Goal: Task Accomplishment & Management: Manage account settings

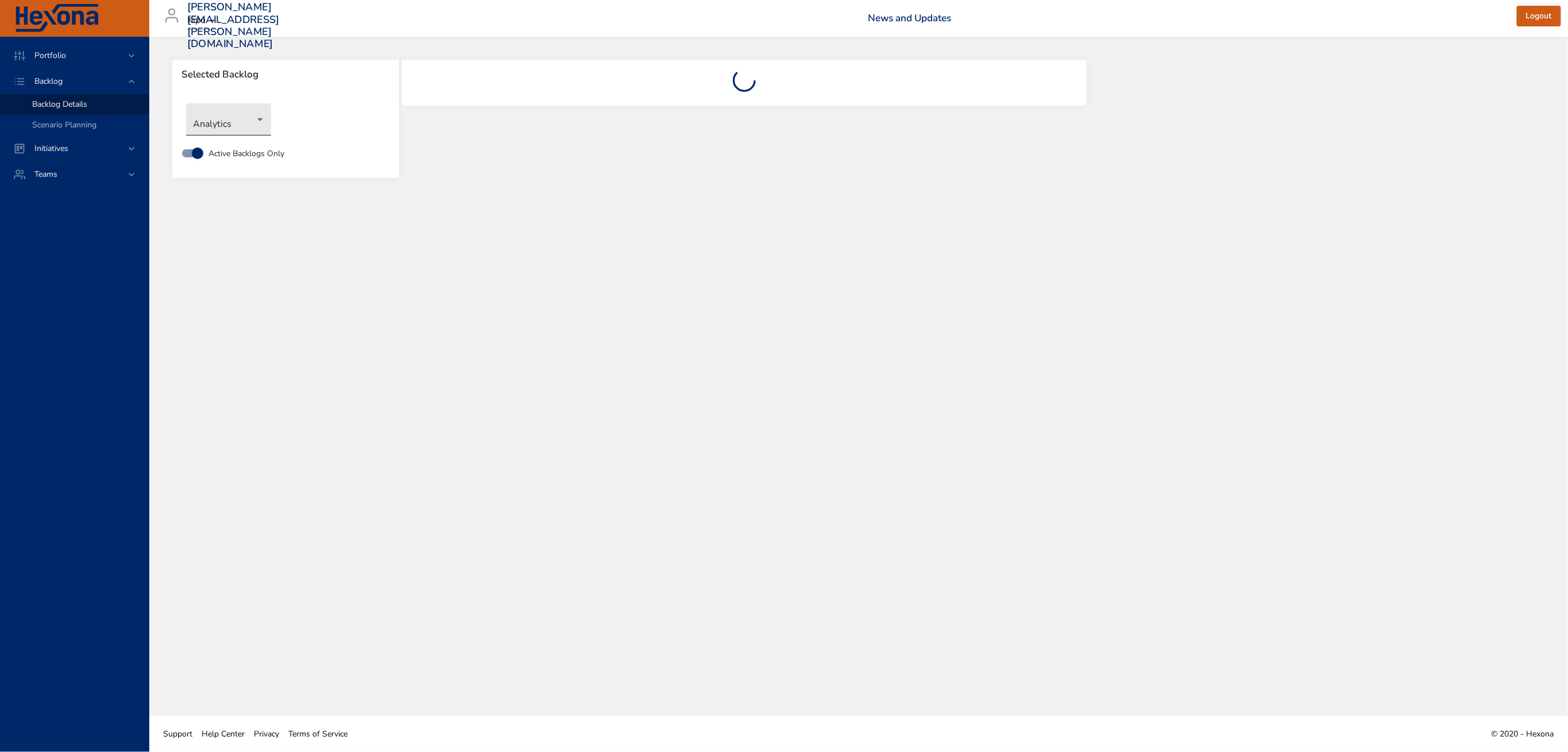
click at [255, 119] on body "Portfolio Backlog Backlog Details Scenario Planning Initiatives Teams [PERSON_N…" at bounding box center [784, 376] width 1568 height 752
click at [236, 232] on li "Integrated Billing" at bounding box center [229, 233] width 85 height 19
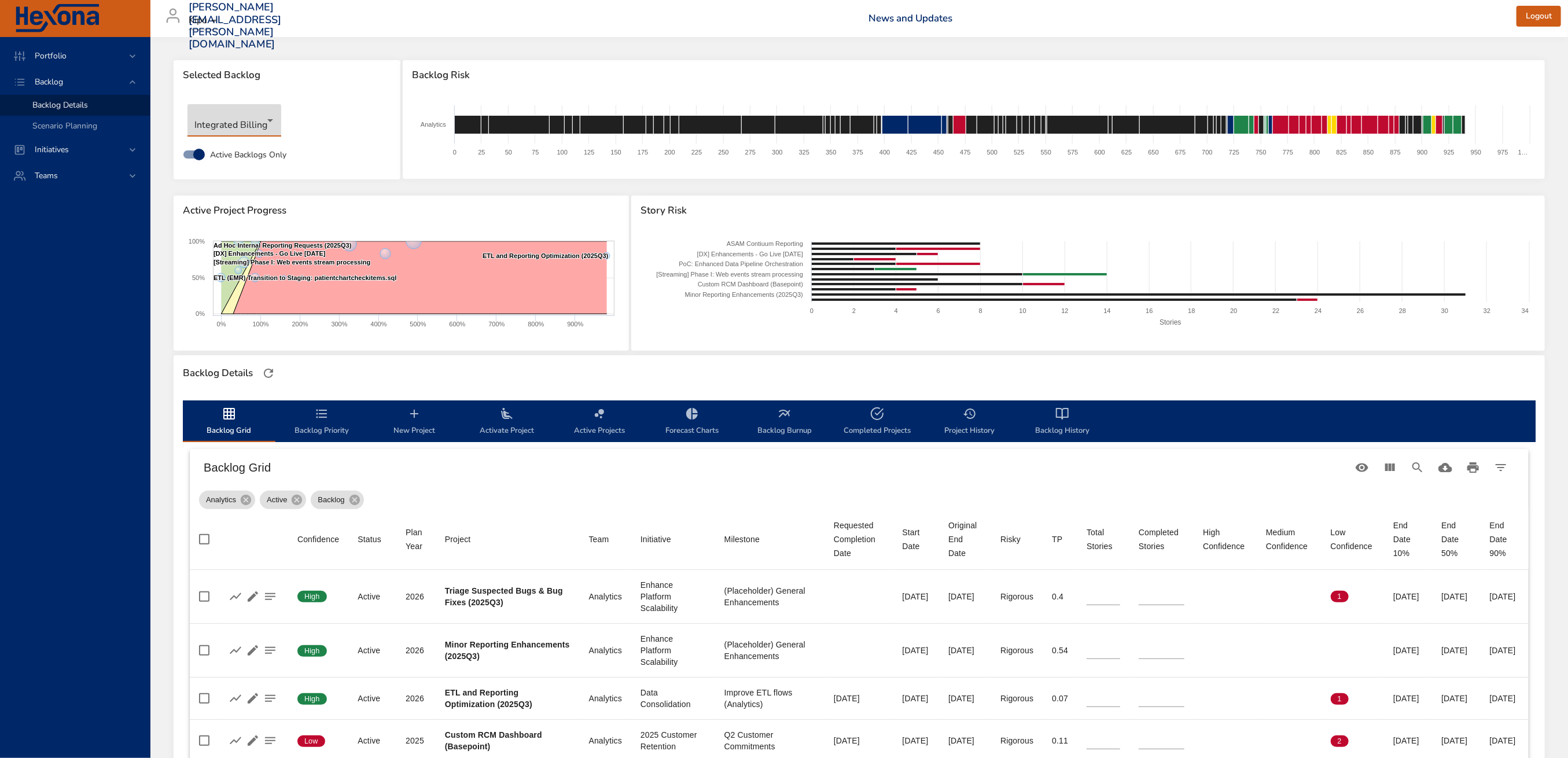
type input "*"
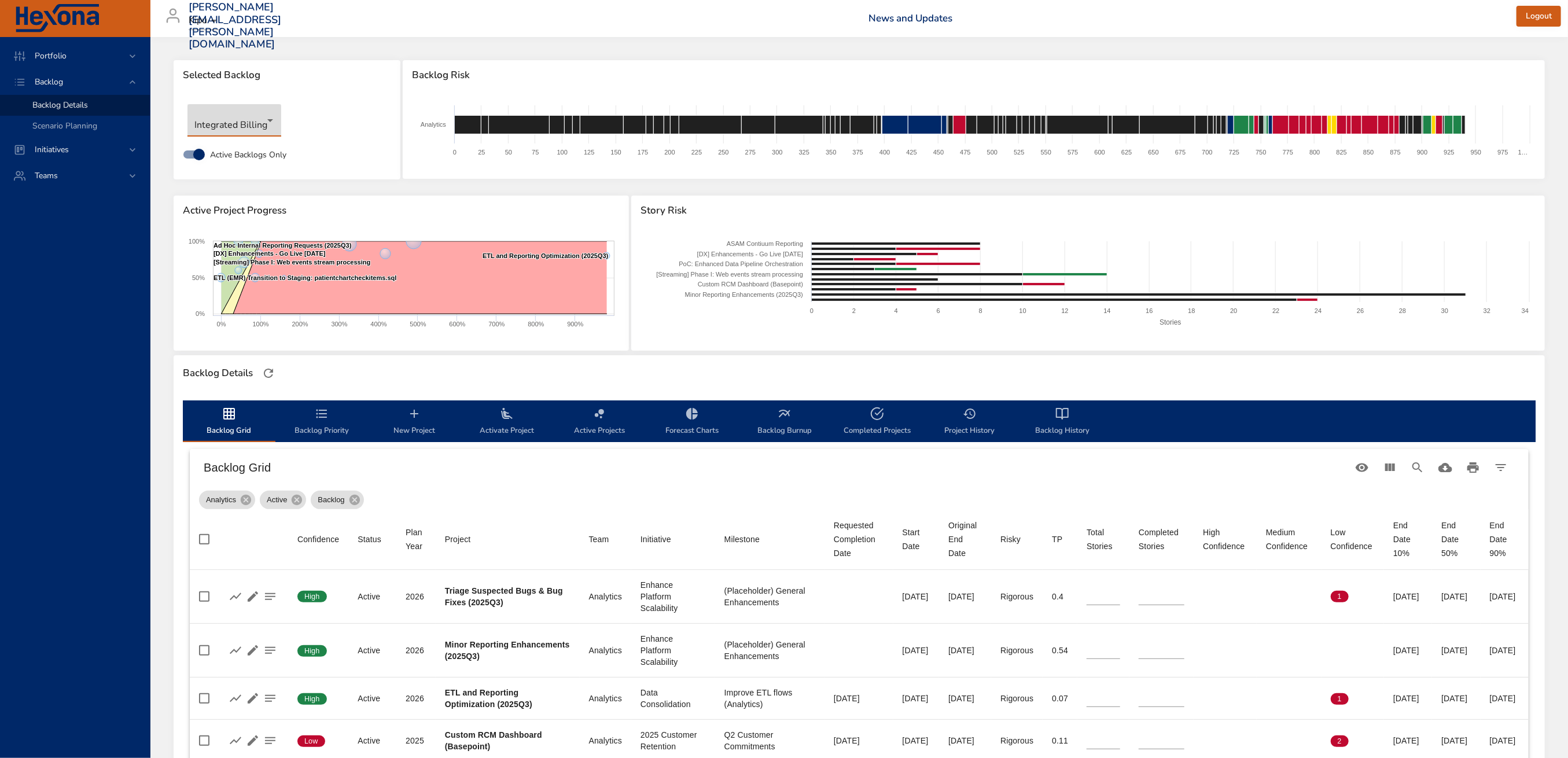
type input "*"
type input "**"
type input "*"
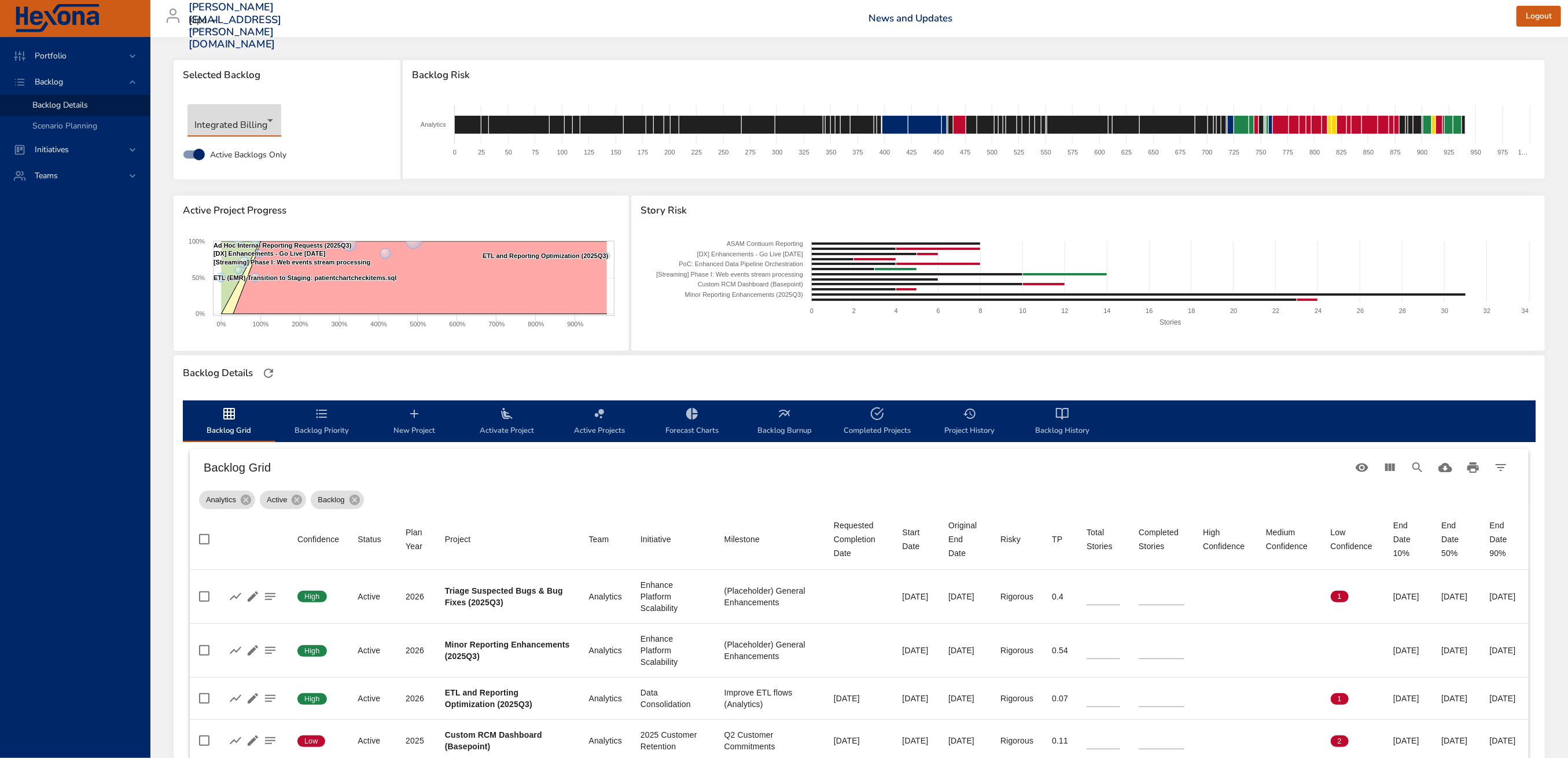
type input "**"
type input "*"
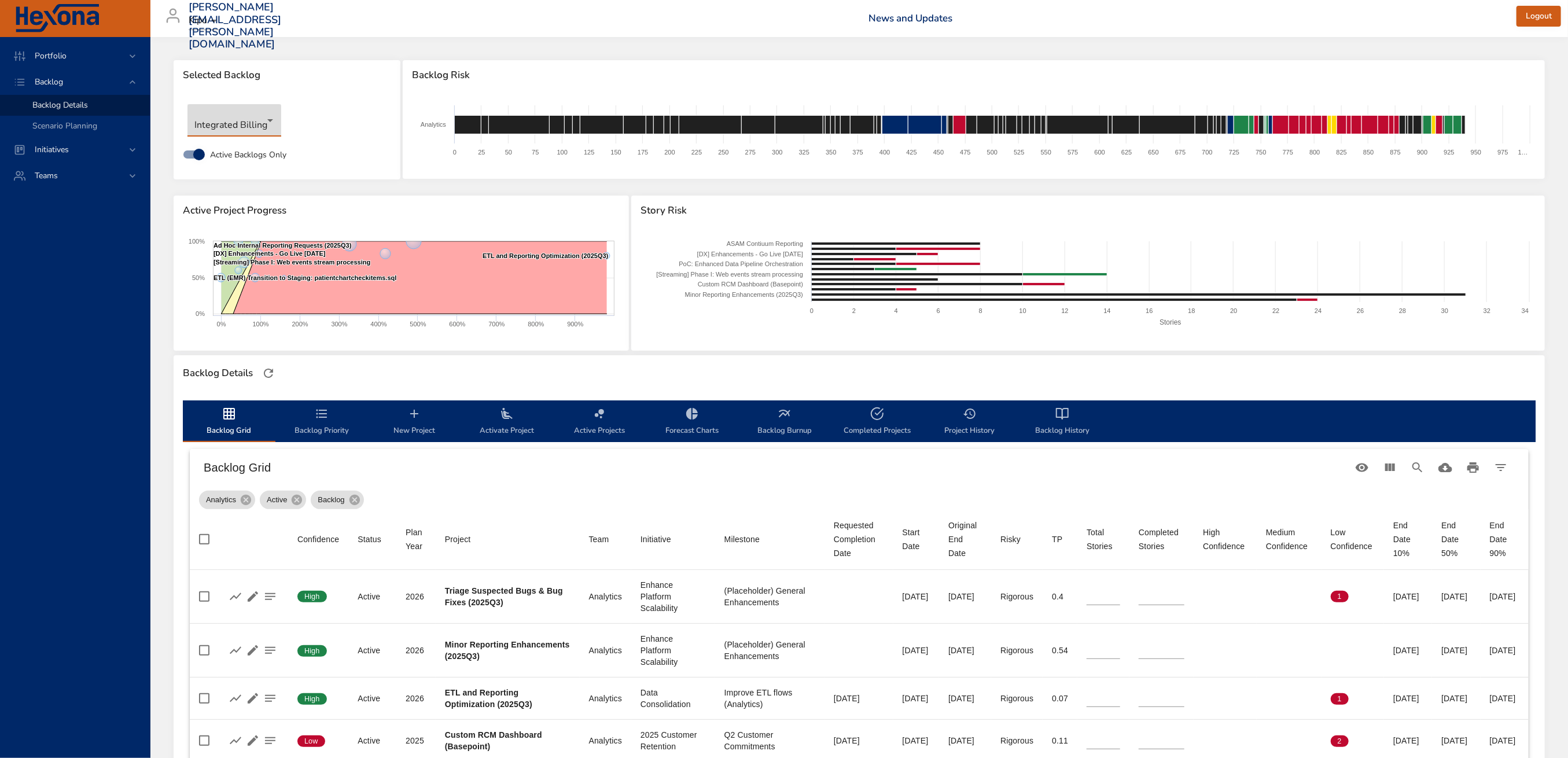
type input "*"
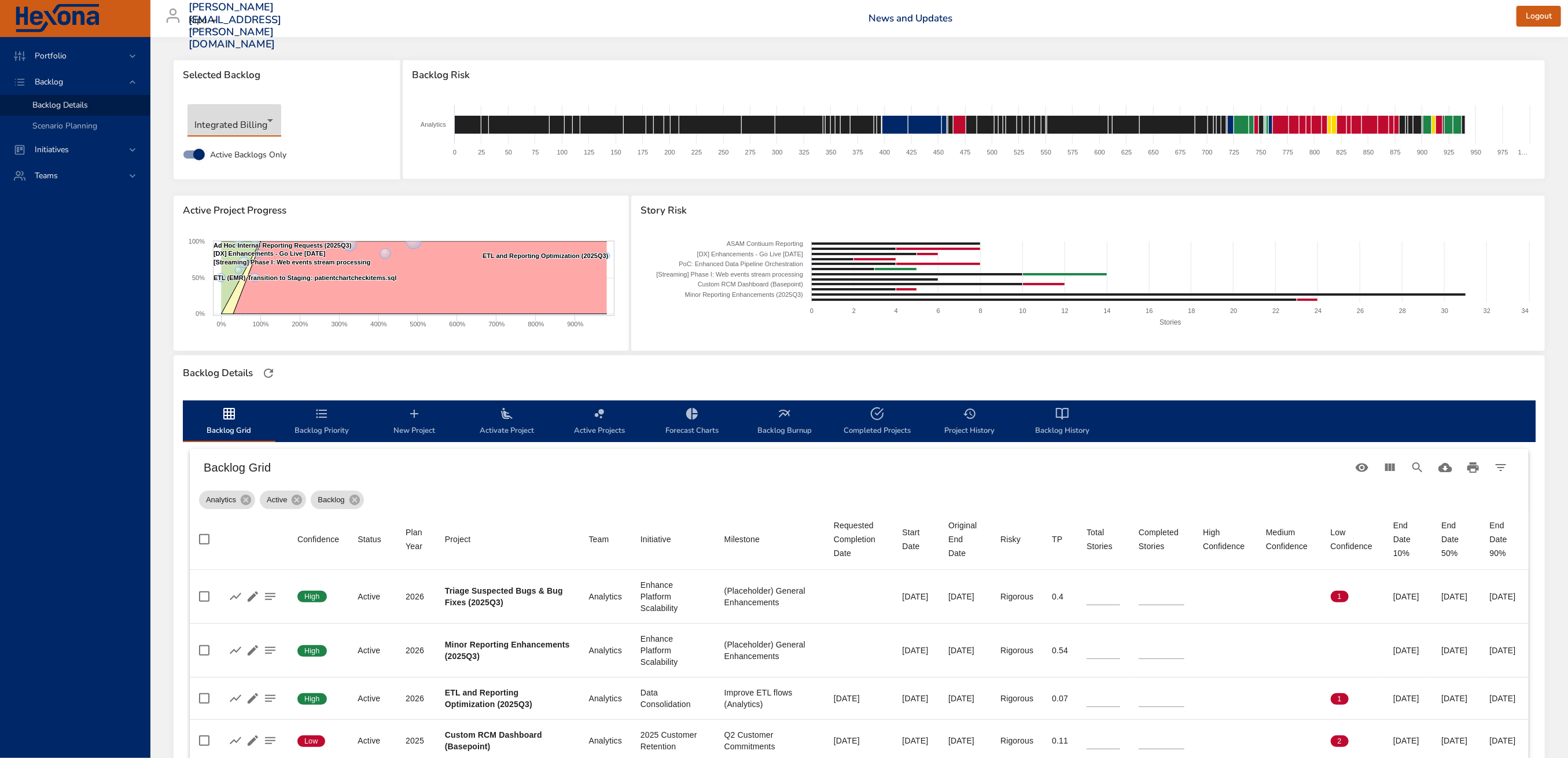
type input "*"
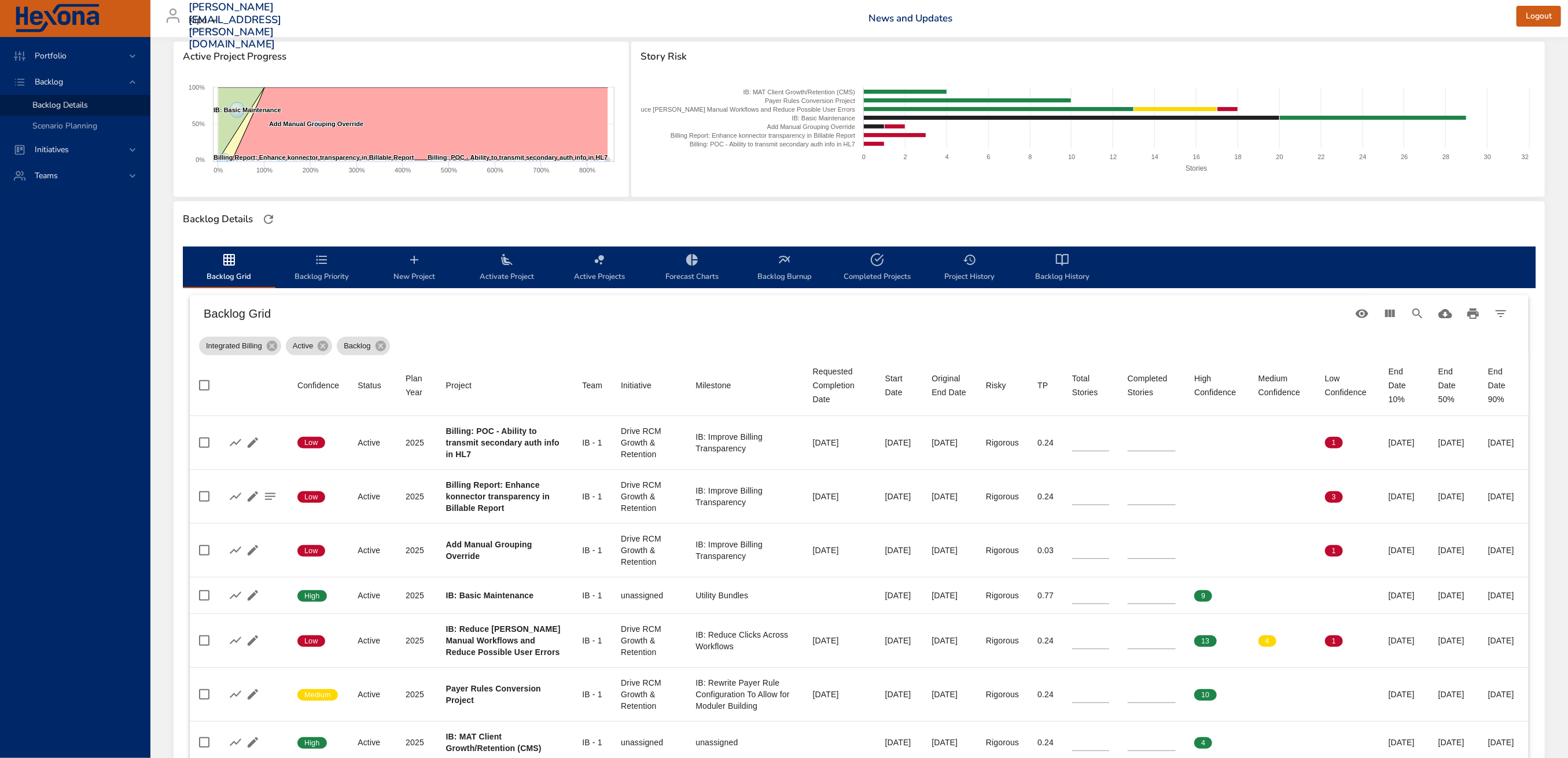
scroll to position [231, 0]
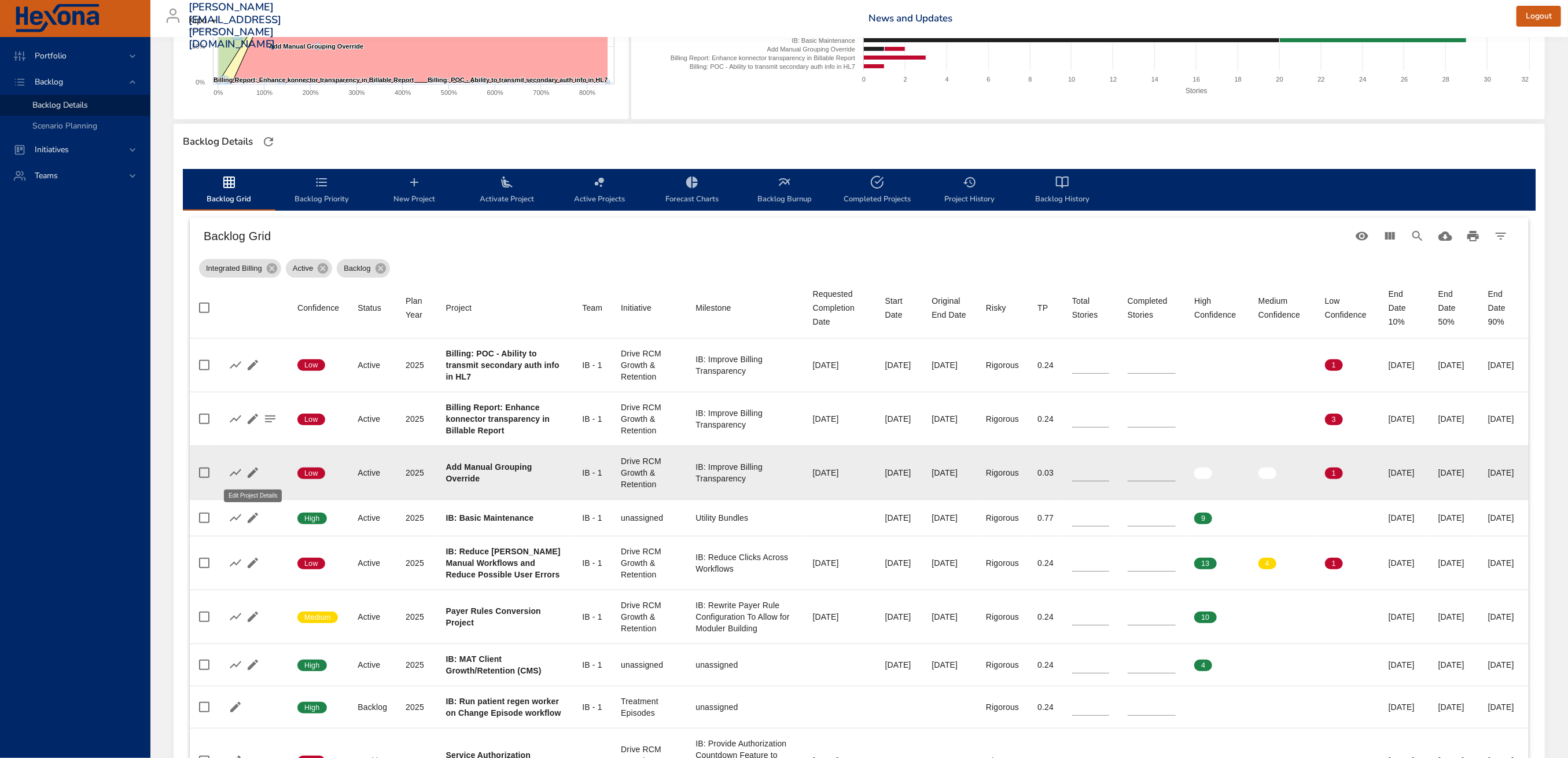
click at [254, 472] on icon "button" at bounding box center [253, 473] width 11 height 11
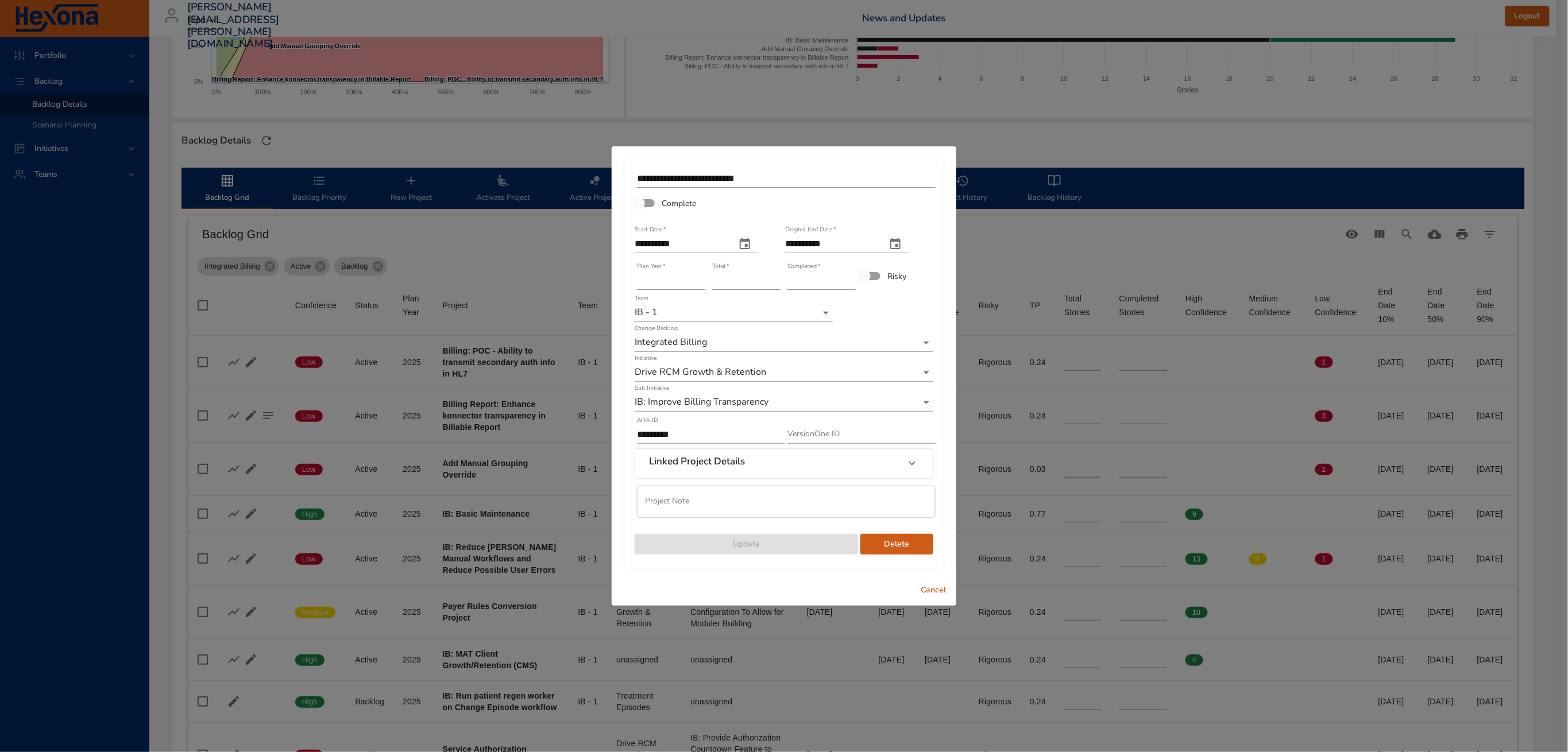
type input "*"
click at [849, 274] on input "*" at bounding box center [821, 281] width 68 height 19
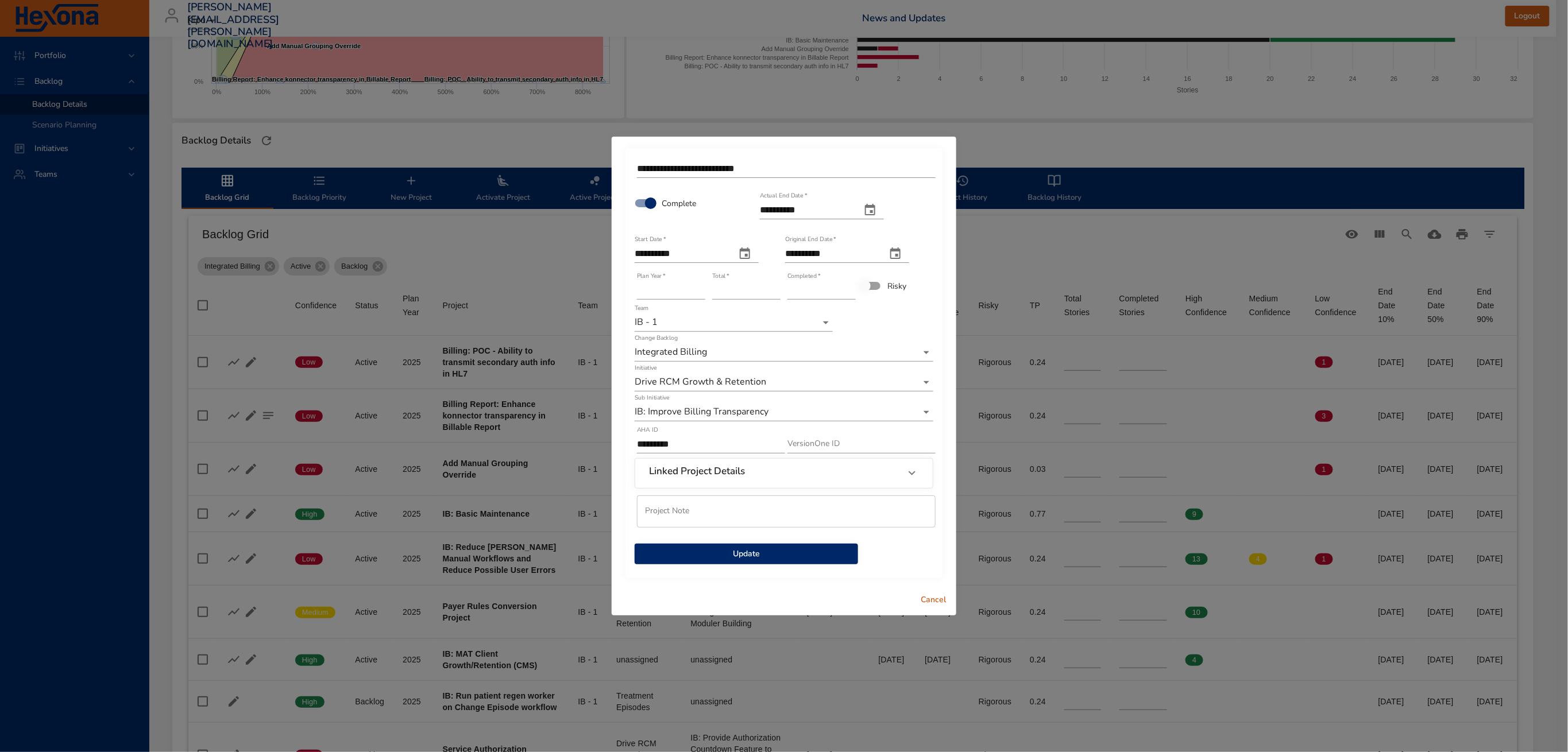
click at [813, 553] on span "Update" at bounding box center [746, 554] width 205 height 14
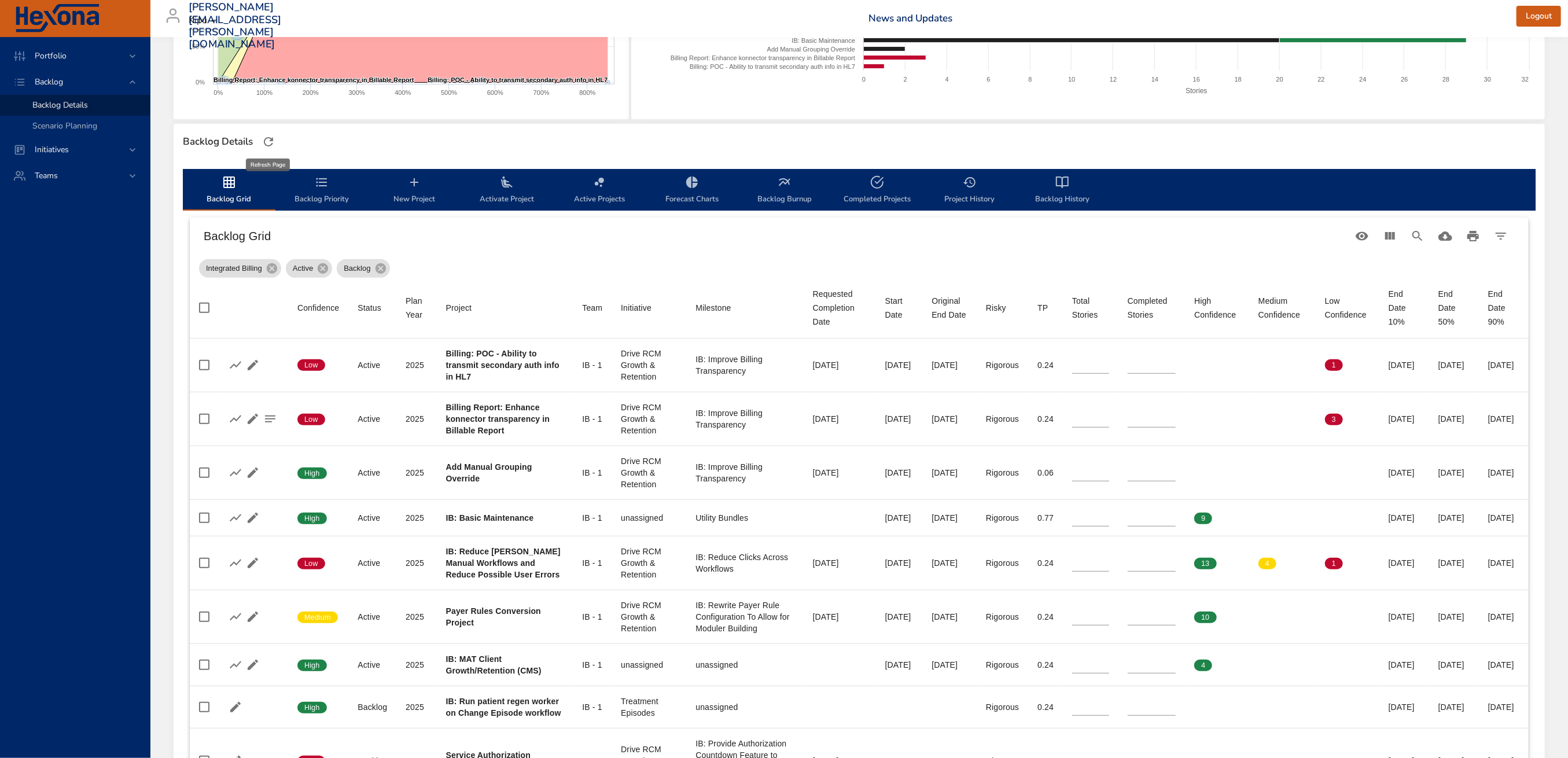
click at [270, 138] on icon "button" at bounding box center [269, 141] width 9 height 9
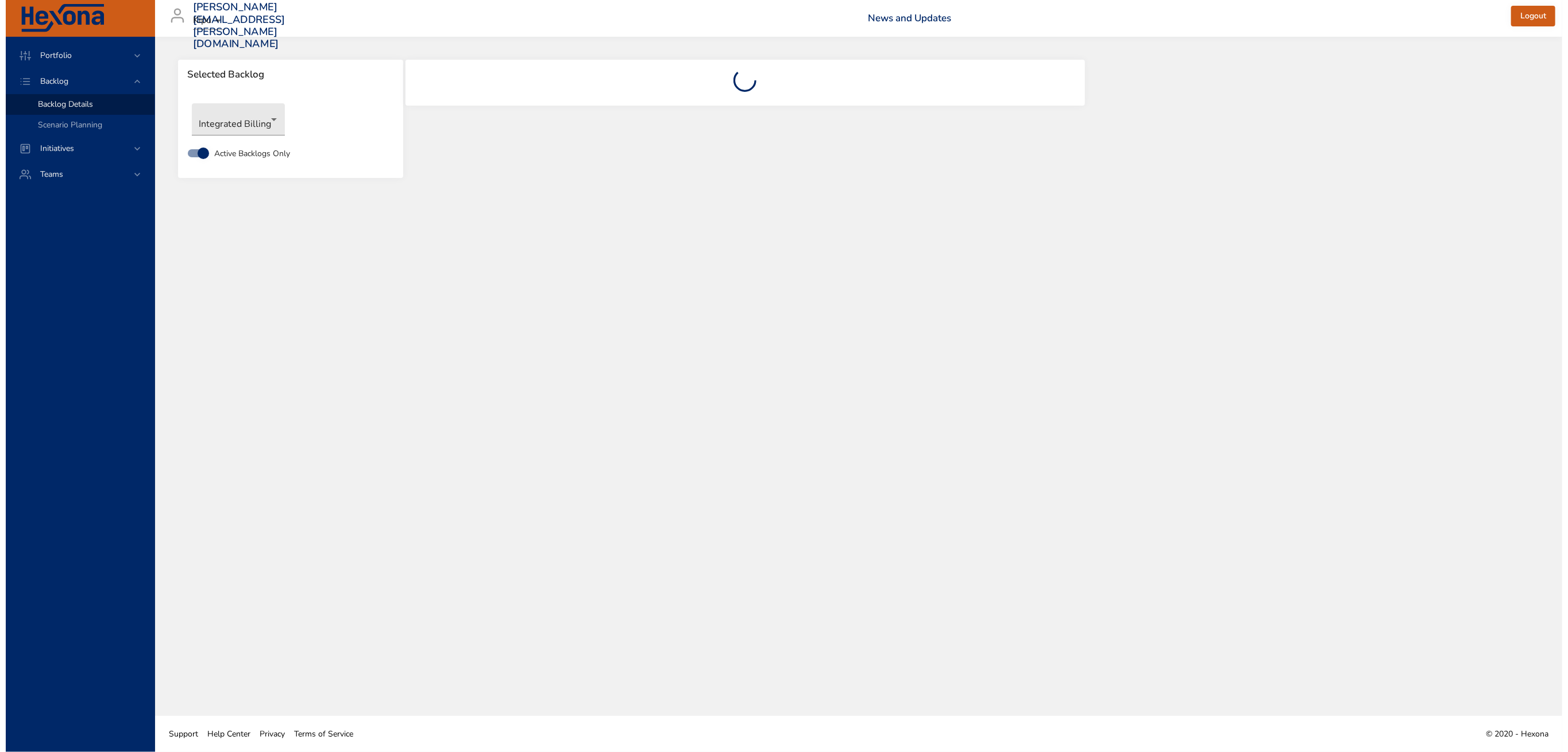
scroll to position [0, 0]
